Goal: Transaction & Acquisition: Purchase product/service

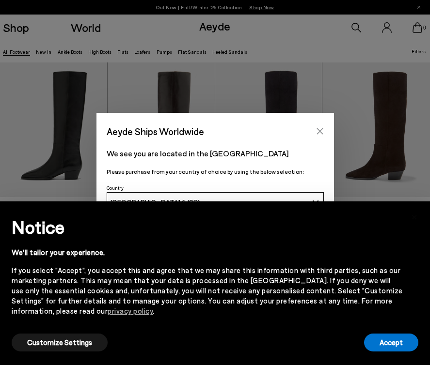
click at [319, 130] on icon "Close" at bounding box center [320, 131] width 8 height 8
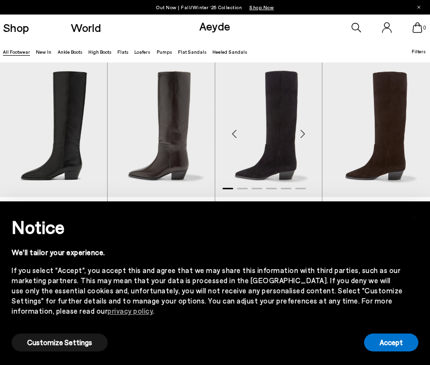
click at [289, 119] on div "Next slide" at bounding box center [302, 133] width 29 height 29
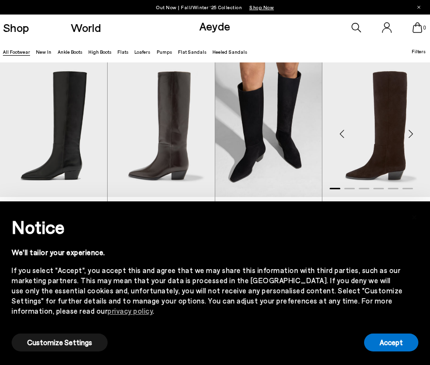
click at [392, 141] on img "1 / 6" at bounding box center [376, 129] width 108 height 135
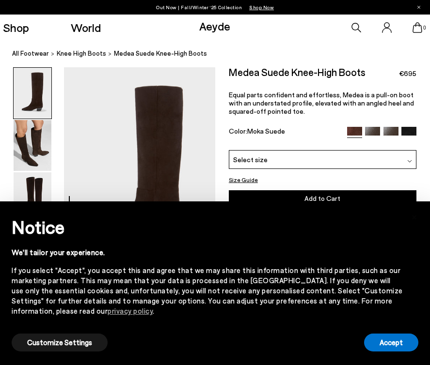
click at [243, 176] on button "Size Guide" at bounding box center [243, 180] width 29 height 10
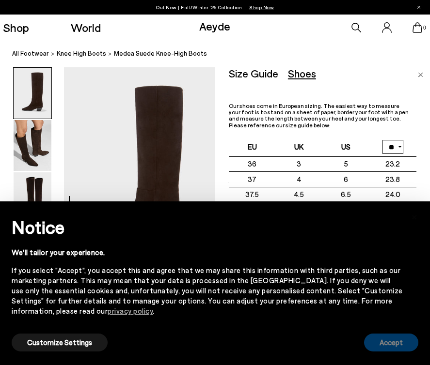
click at [393, 339] on button "Accept" at bounding box center [391, 343] width 54 height 18
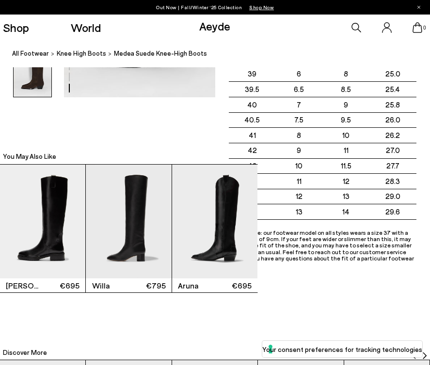
scroll to position [1185, 0]
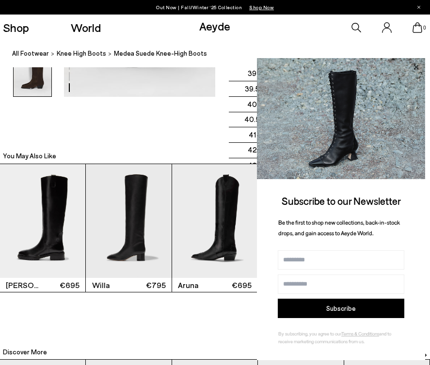
click at [417, 68] on icon at bounding box center [415, 67] width 13 height 13
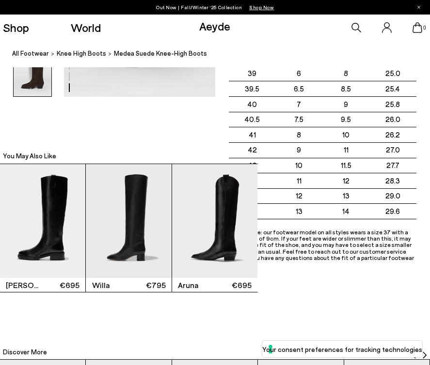
click at [393, 188] on div "[PERSON_NAME] €695 [PERSON_NAME] €795 [GEOGRAPHIC_DATA] €695" at bounding box center [215, 228] width 430 height 129
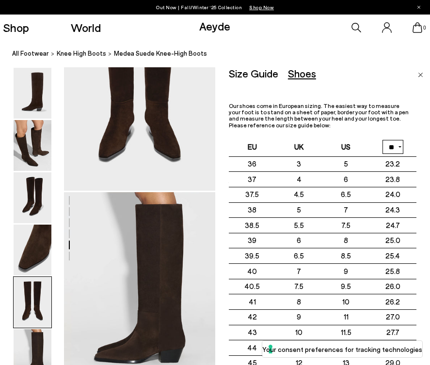
scroll to position [887, 0]
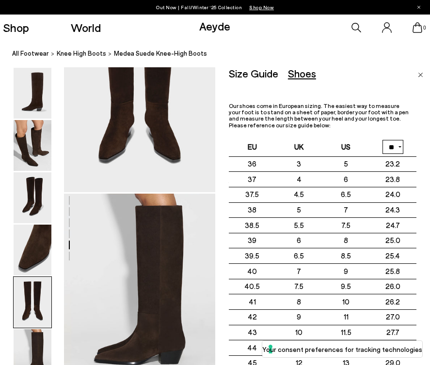
click at [258, 69] on div "Size Guide" at bounding box center [253, 73] width 49 height 12
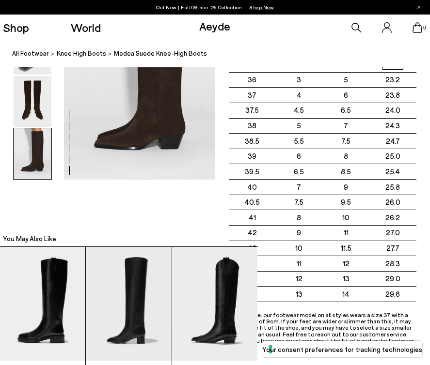
scroll to position [1104, 0]
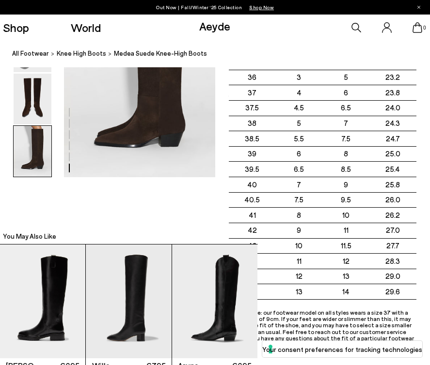
click at [264, 251] on div "[PERSON_NAME] €695 [PERSON_NAME] €795 [GEOGRAPHIC_DATA] €695" at bounding box center [215, 308] width 430 height 129
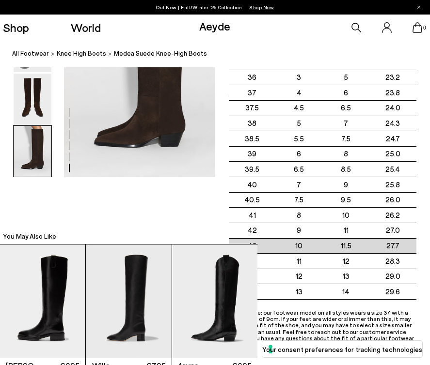
click at [257, 241] on td "43" at bounding box center [252, 246] width 47 height 16
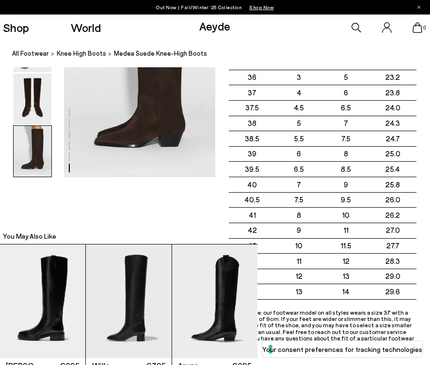
click at [267, 266] on div "[PERSON_NAME] €695 [PERSON_NAME] €795 [GEOGRAPHIC_DATA] €695" at bounding box center [215, 308] width 430 height 129
click at [266, 263] on div "[PERSON_NAME] €695 [PERSON_NAME] €795 [GEOGRAPHIC_DATA] €695" at bounding box center [215, 308] width 430 height 129
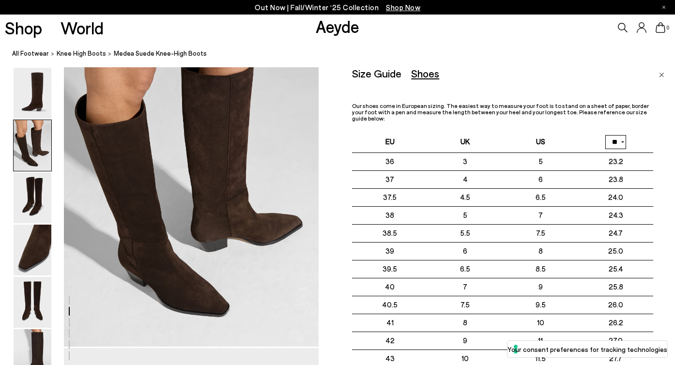
scroll to position [402, 0]
click at [429, 73] on img "Close" at bounding box center [661, 75] width 5 height 5
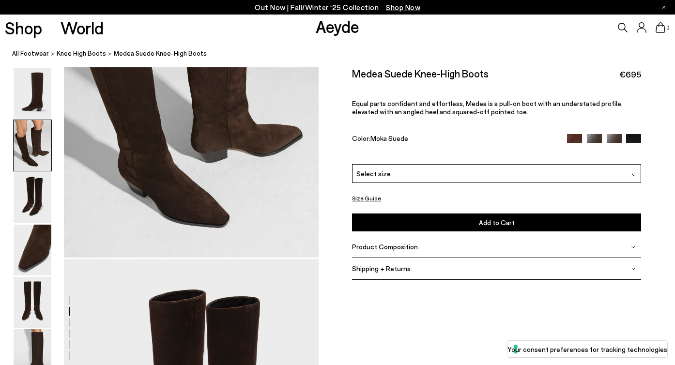
scroll to position [503, 0]
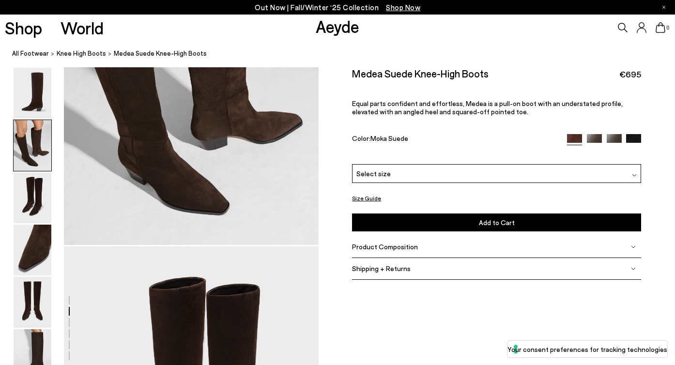
click at [364, 190] on div "Please Select a Color Moka Suede Moka Suede Black Calf Moka Calf Black Suede Se…" at bounding box center [496, 197] width 289 height 67
click at [364, 196] on button "Size Guide" at bounding box center [366, 198] width 29 height 12
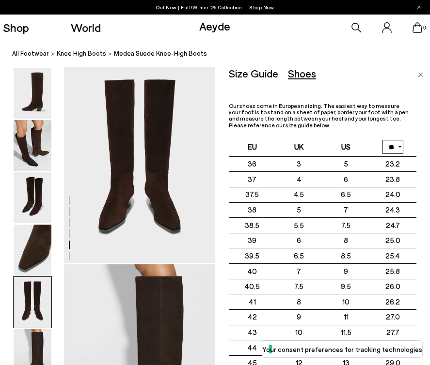
scroll to position [809, 0]
